Goal: Check status: Check status

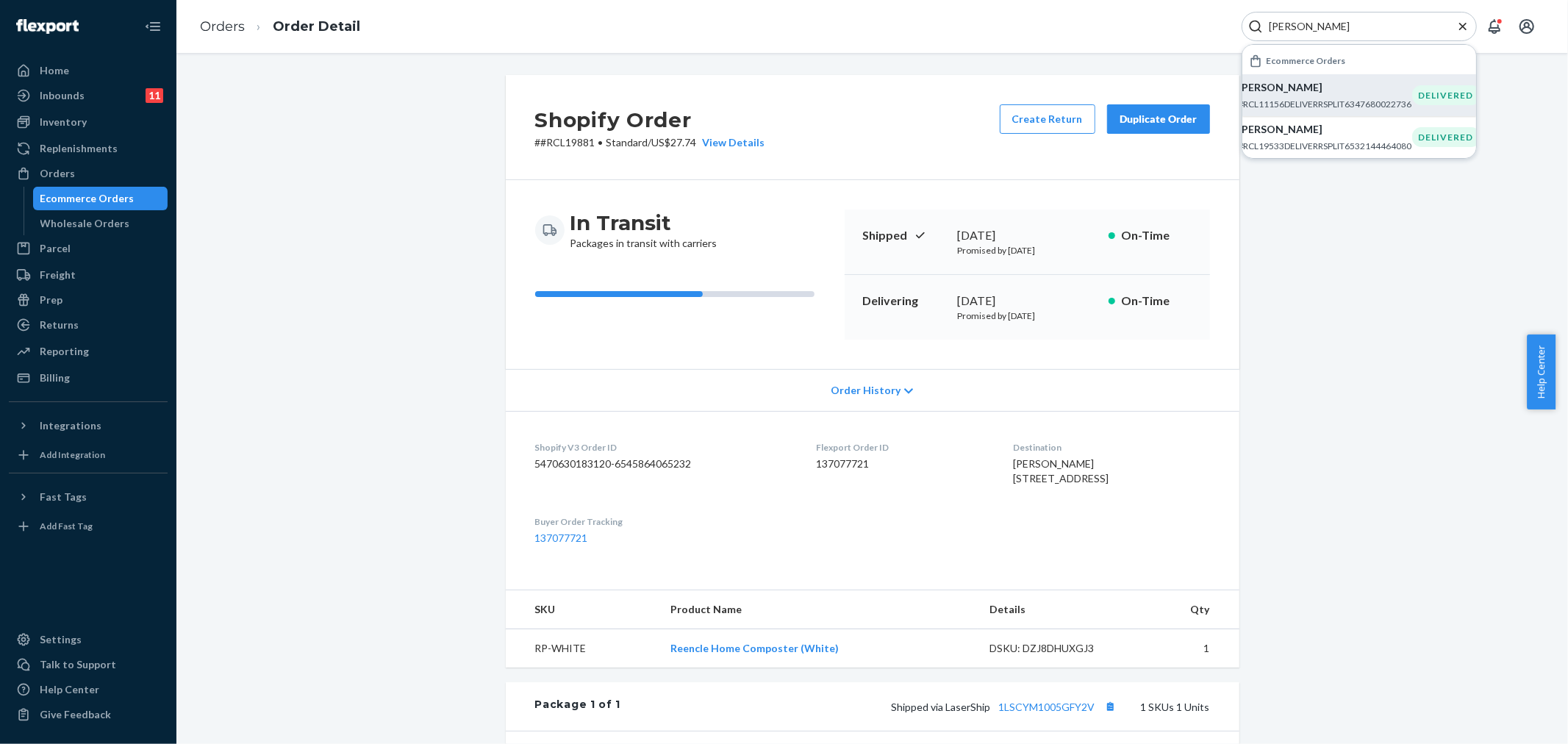
type input "[PERSON_NAME]"
click at [1383, 95] on div "[PERSON_NAME] #RCL11156DELIVERRSPLIT6347680022736" at bounding box center [1325, 95] width 173 height 30
click at [78, 171] on div "Orders" at bounding box center [88, 174] width 155 height 21
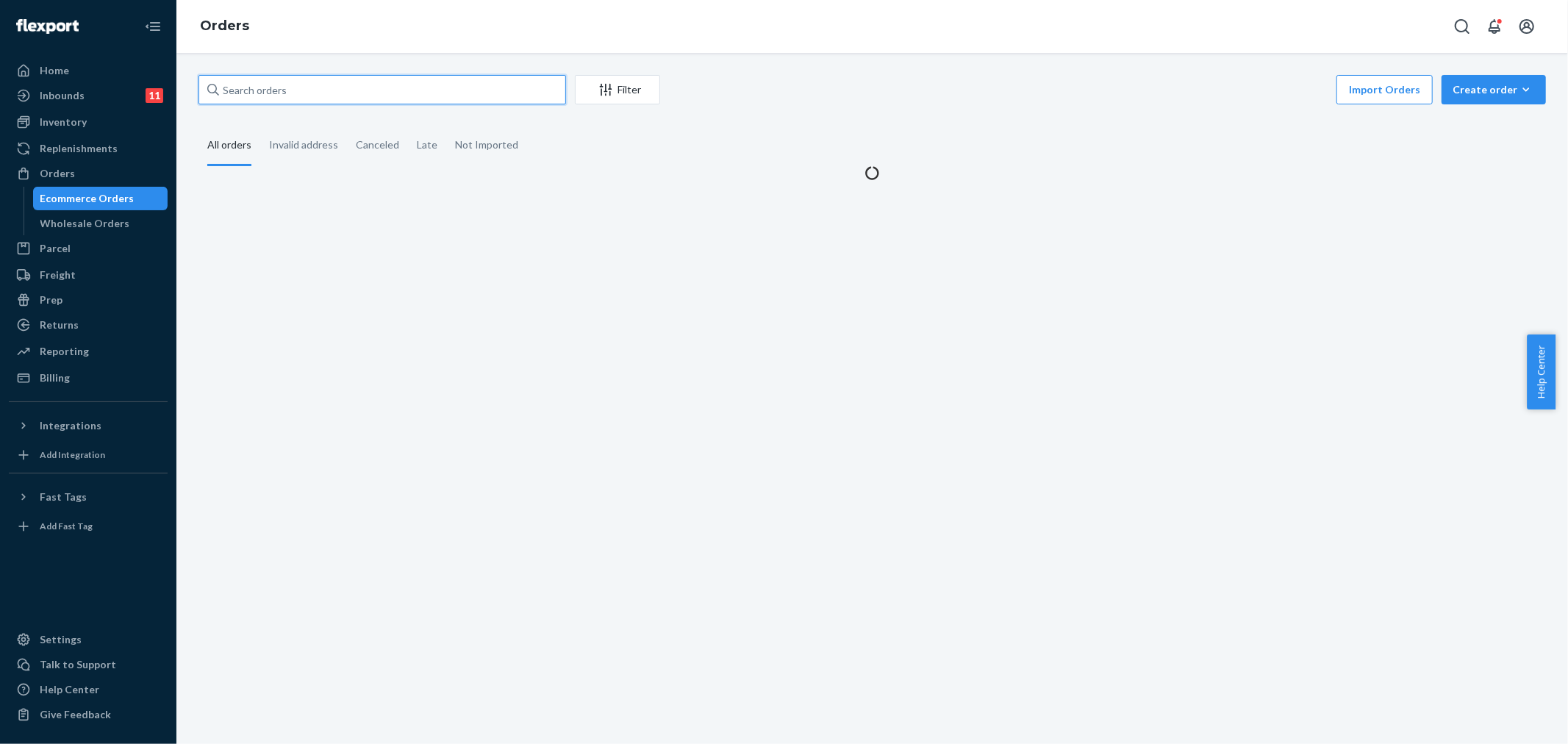
click at [345, 99] on input "text" at bounding box center [382, 89] width 368 height 29
type input "r"
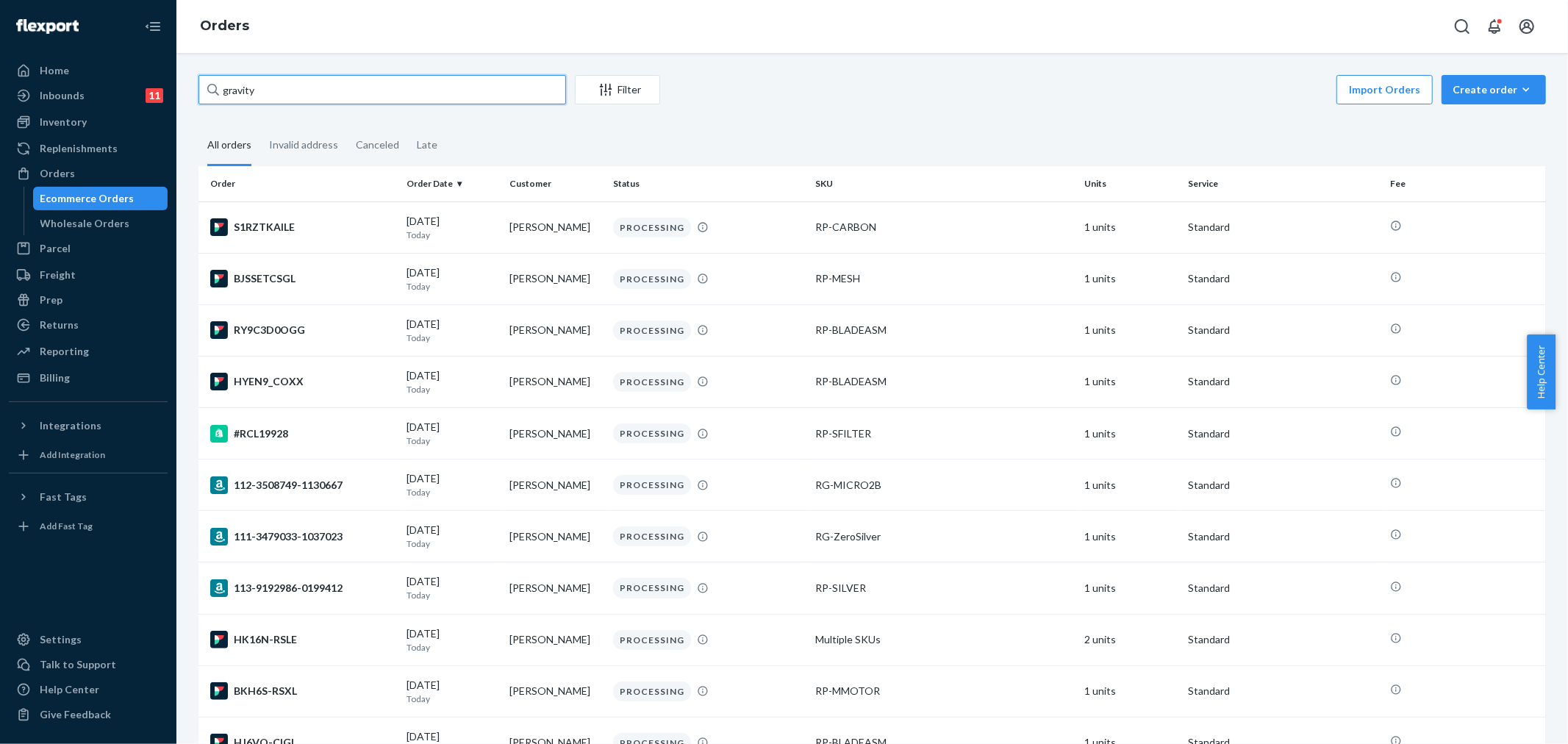
type input "gravity"
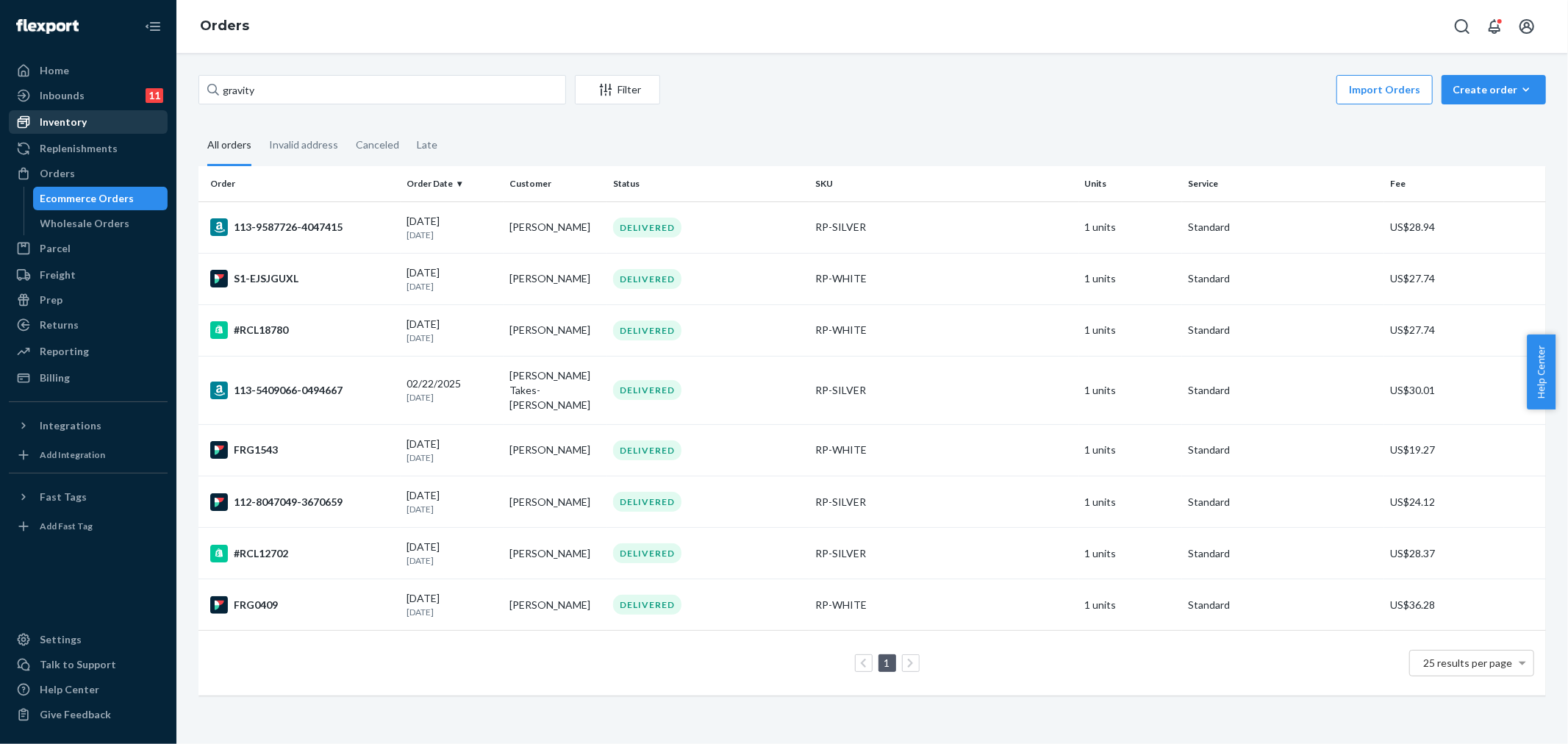
click at [75, 128] on div "Inventory" at bounding box center [63, 122] width 47 height 15
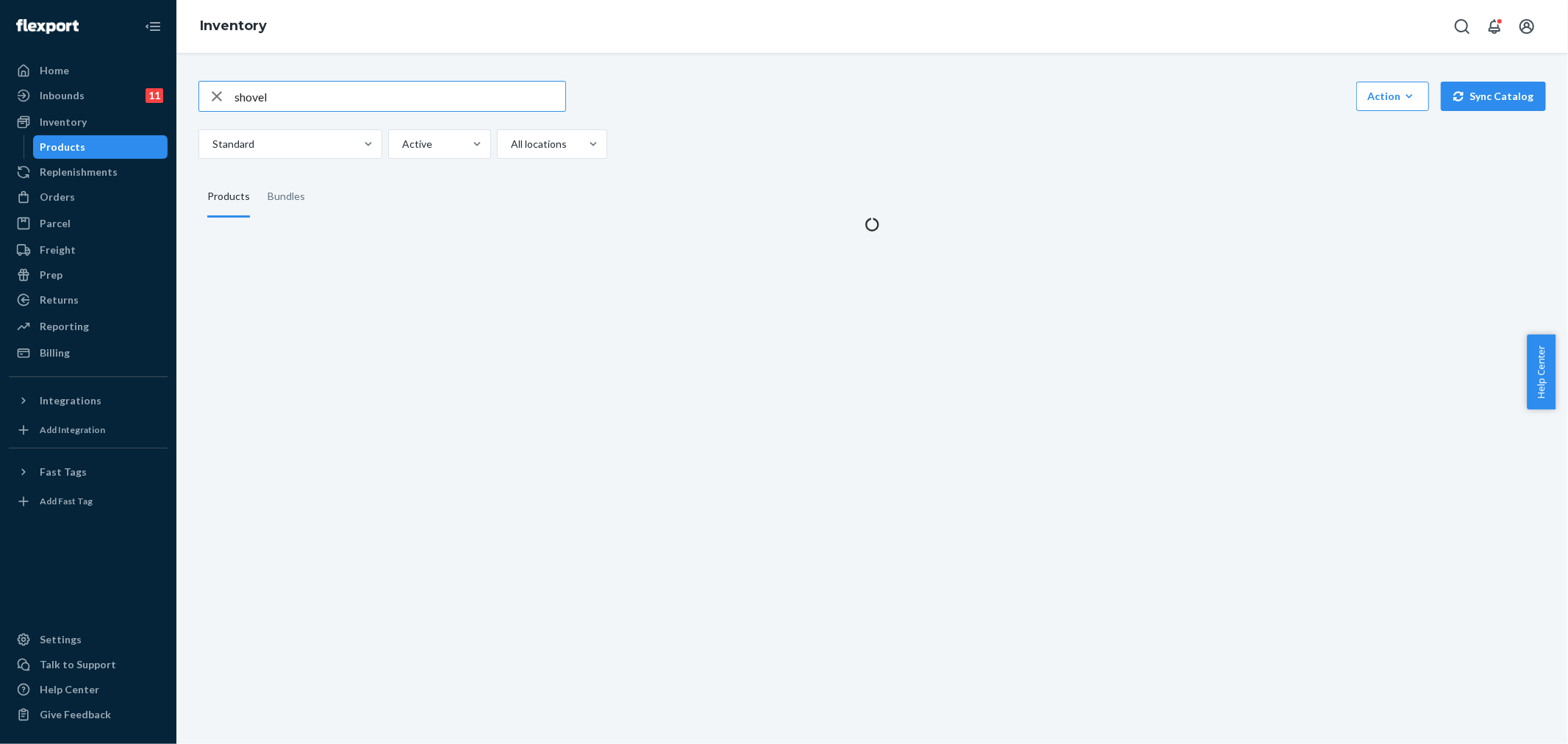
click at [329, 99] on input "shovel" at bounding box center [399, 96] width 331 height 29
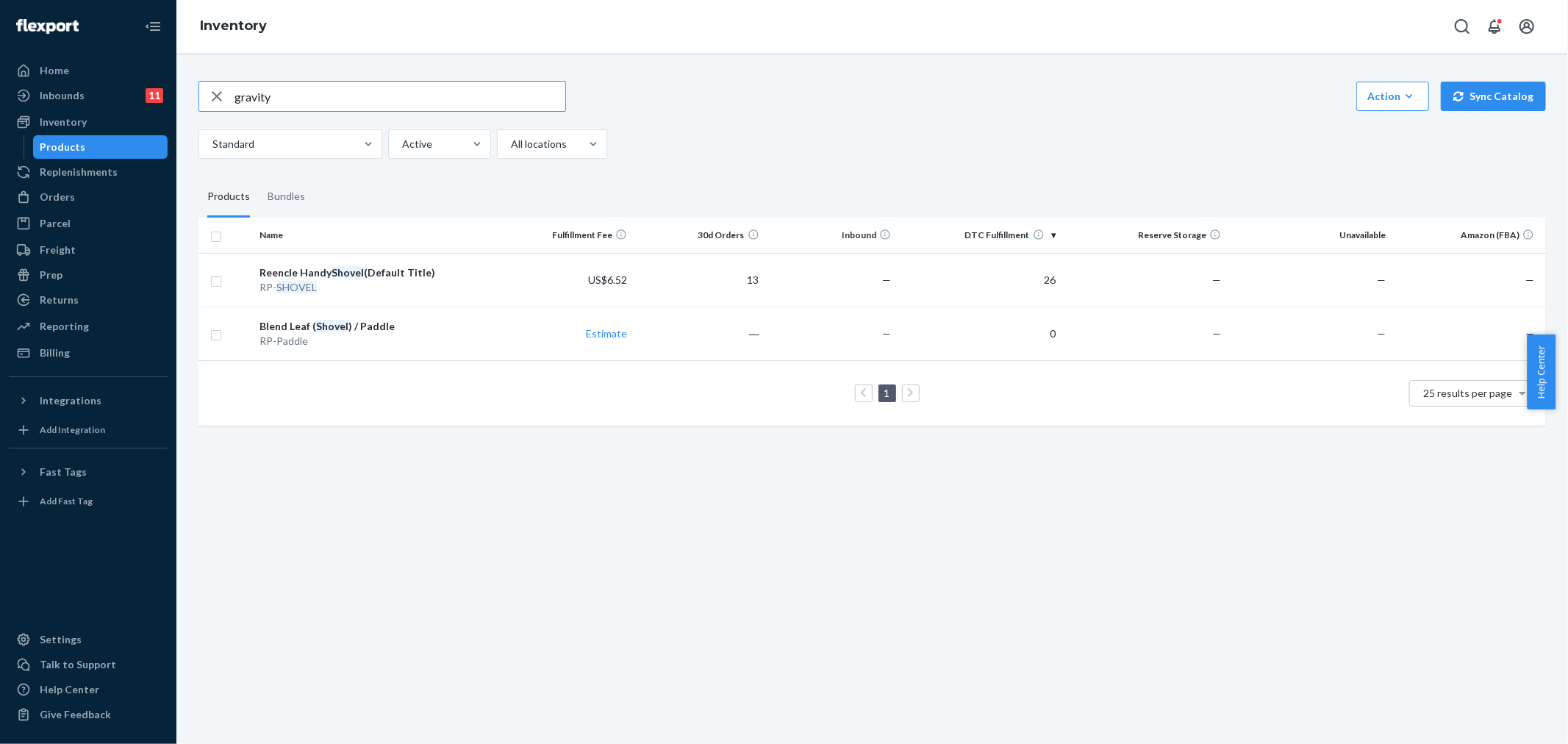
type input "gravity"
